Goal: Task Accomplishment & Management: Use online tool/utility

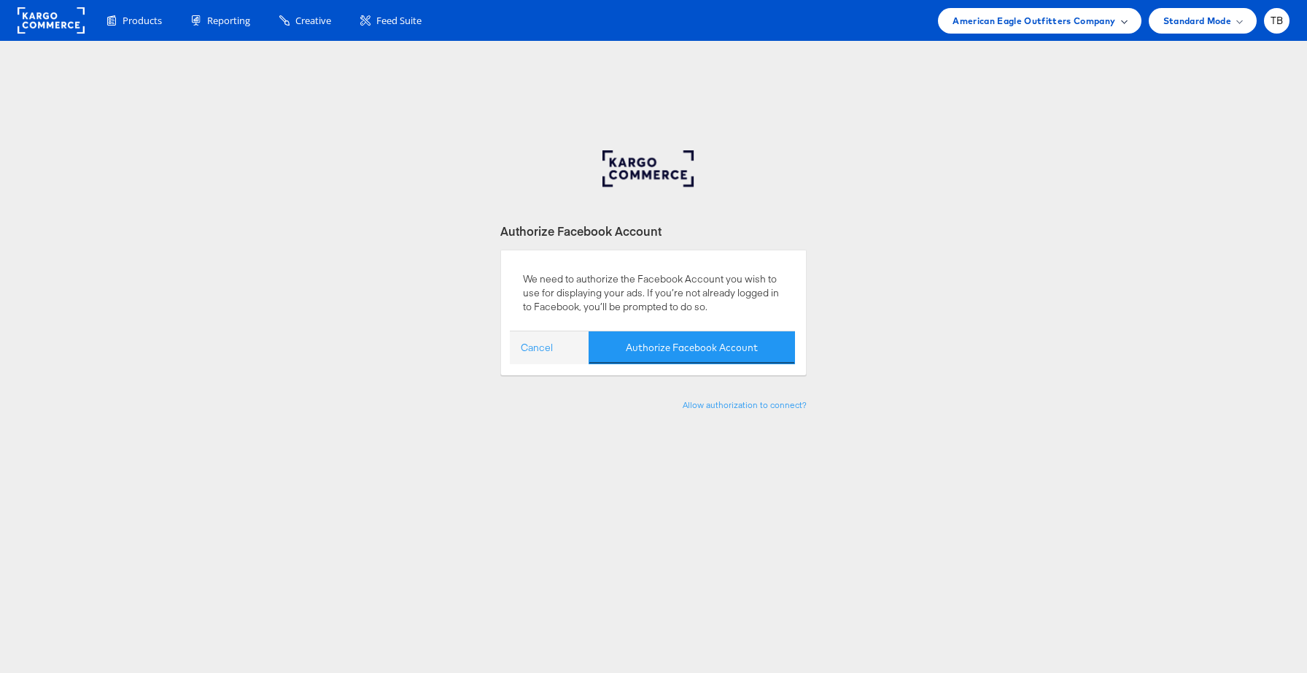
click at [1106, 20] on span "American Eagle Outfitters Company" at bounding box center [1034, 20] width 163 height 15
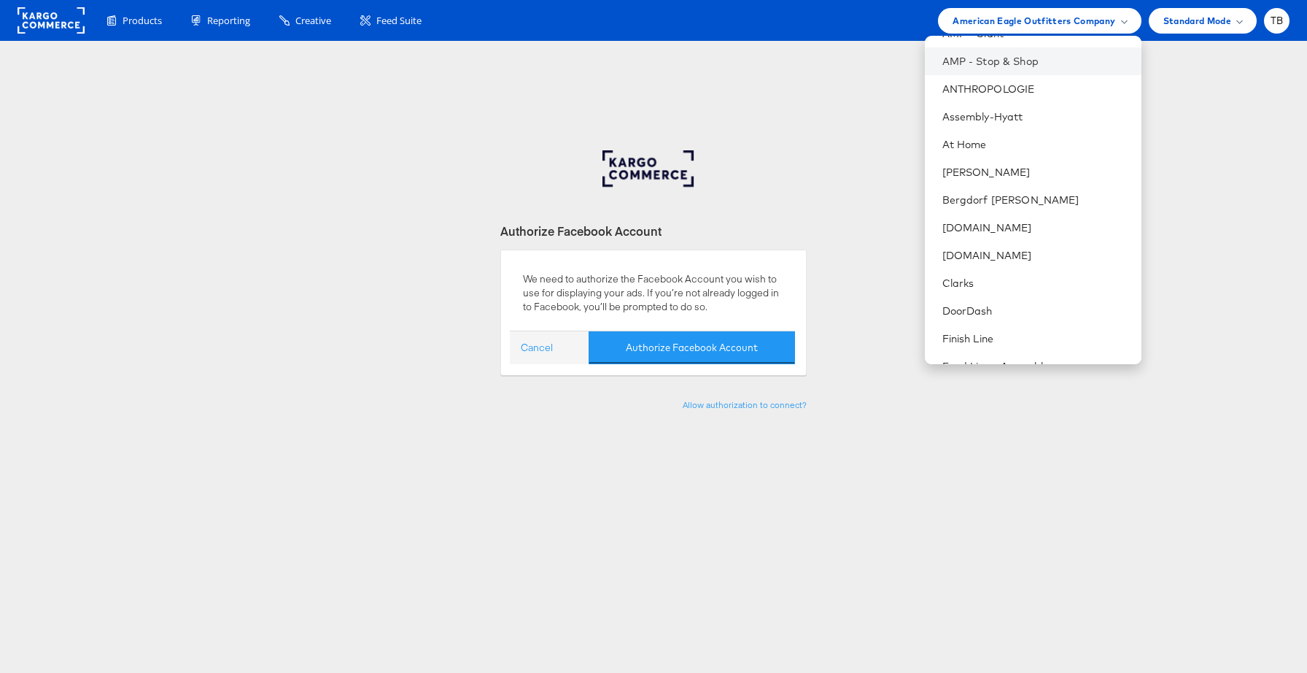
scroll to position [136, 0]
click at [994, 217] on link "[DOMAIN_NAME]" at bounding box center [1037, 222] width 188 height 15
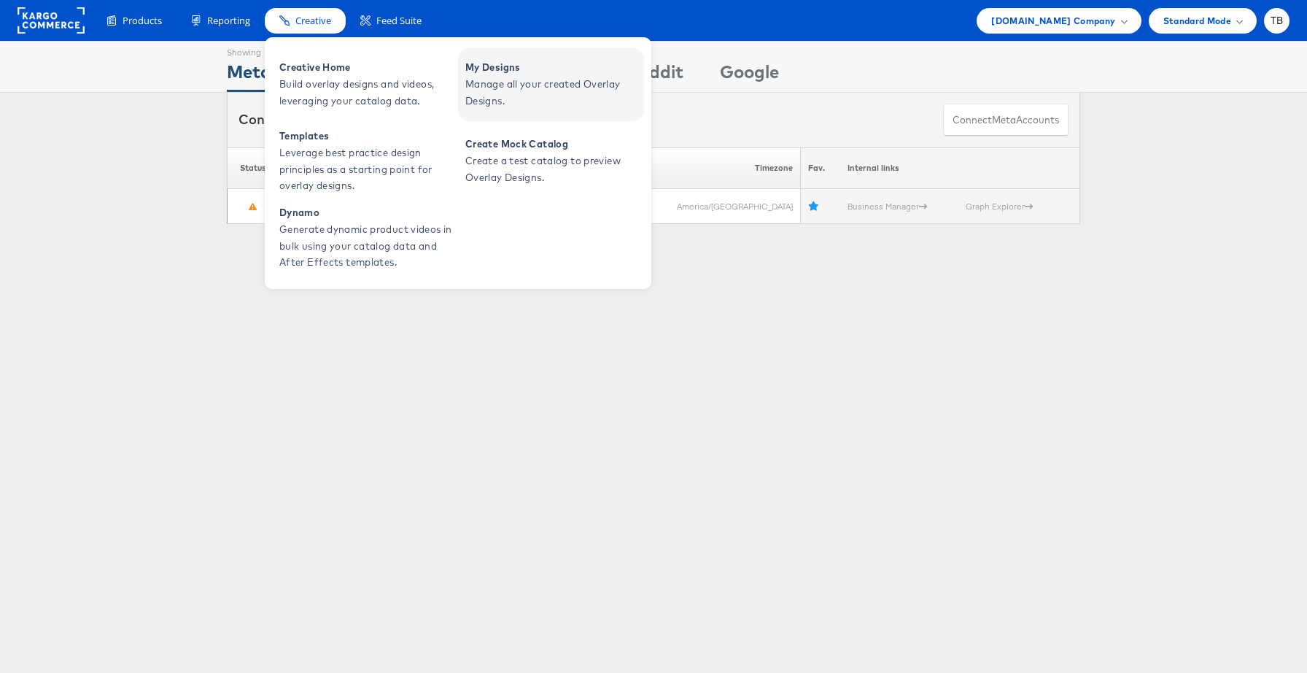
click at [510, 76] on span "Manage all your created Overlay Designs." at bounding box center [552, 93] width 175 height 34
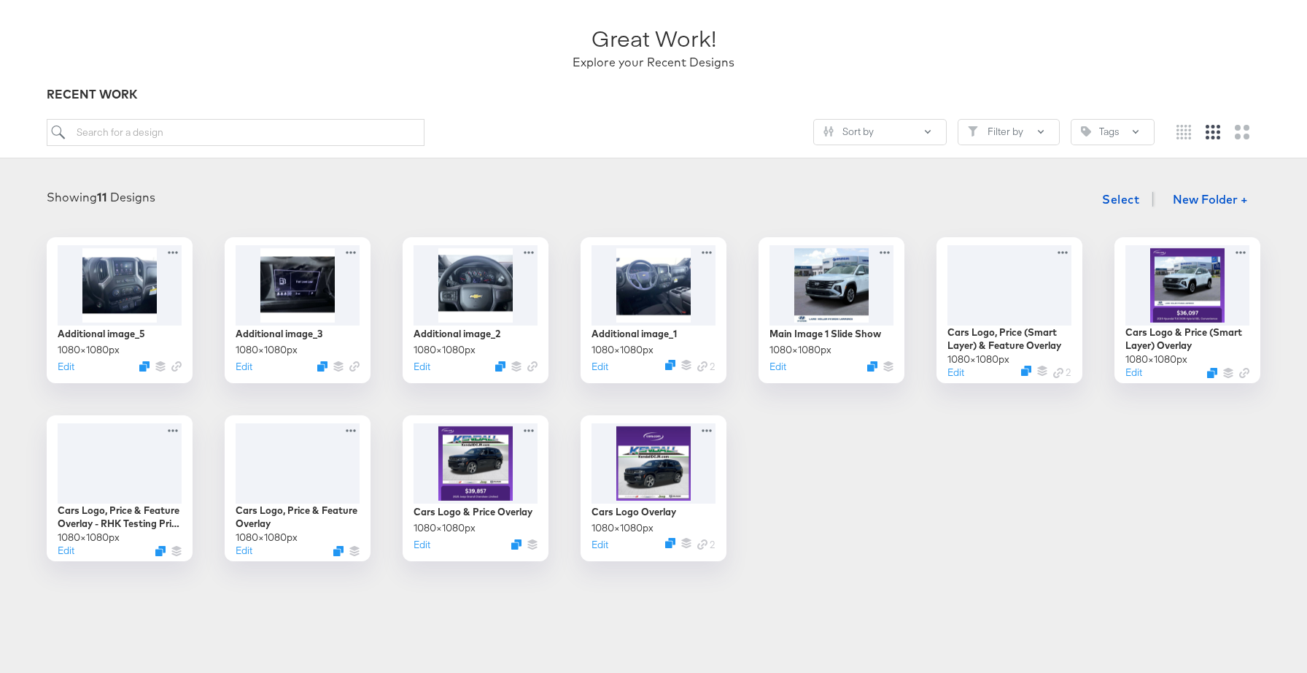
scroll to position [96, 0]
